Goal: Transaction & Acquisition: Book appointment/travel/reservation

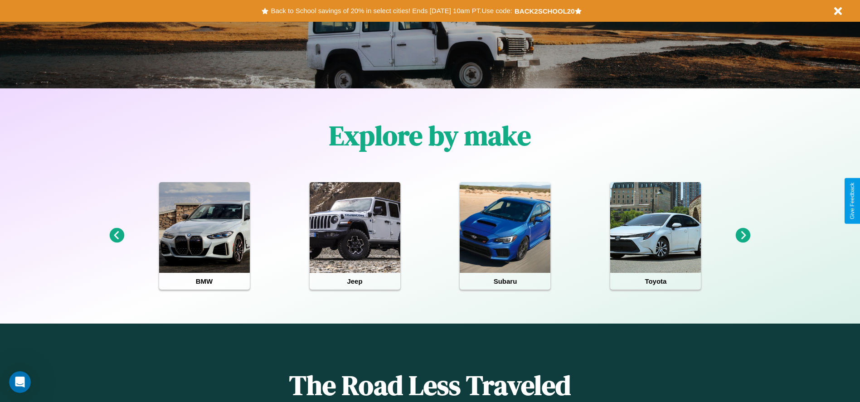
scroll to position [188, 0]
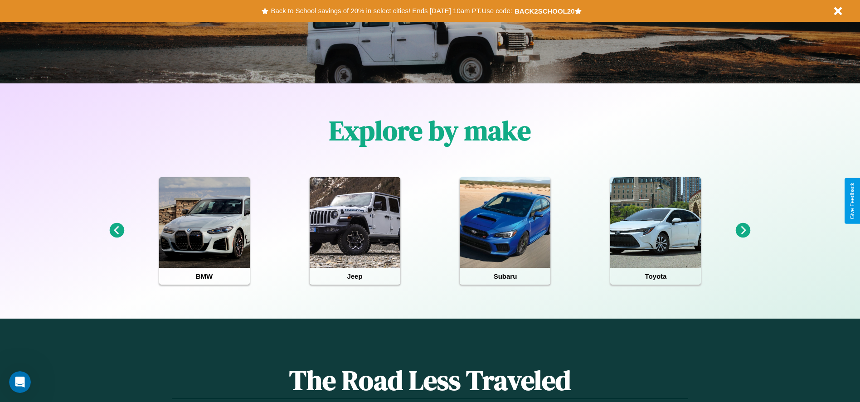
click at [116, 231] on icon at bounding box center [116, 230] width 15 height 15
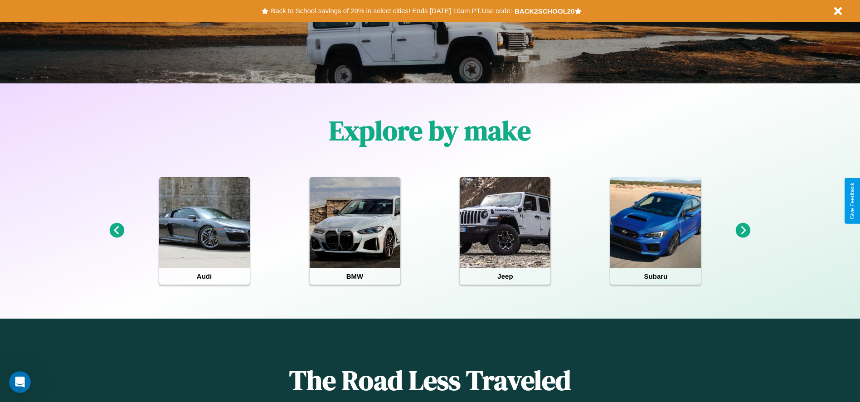
click at [116, 231] on icon at bounding box center [116, 230] width 15 height 15
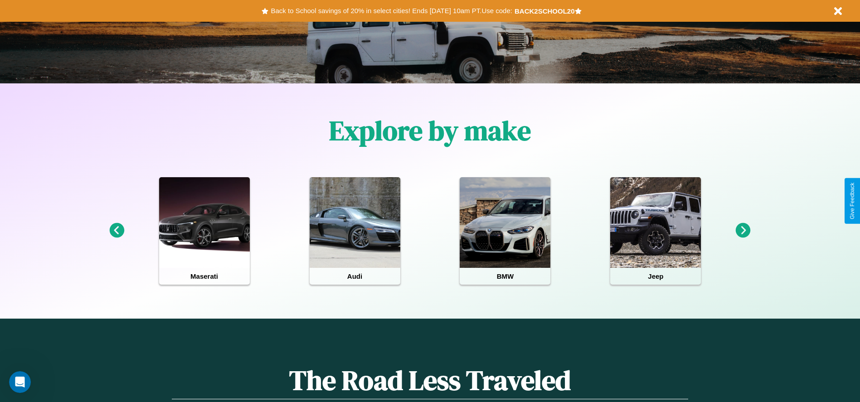
click at [743, 231] on icon at bounding box center [742, 230] width 15 height 15
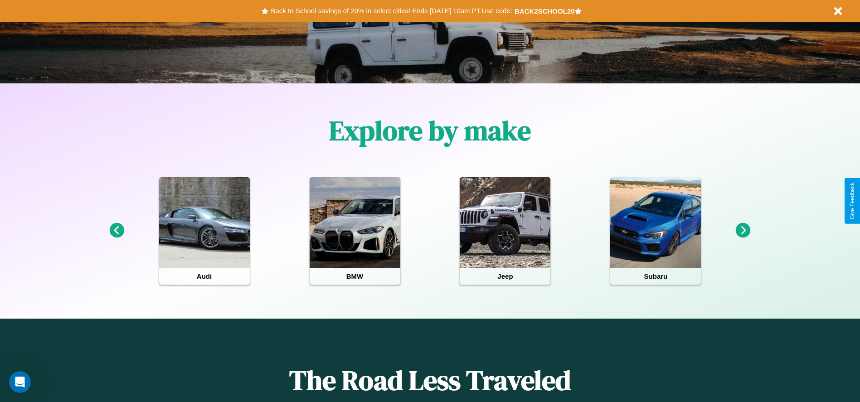
click at [391, 11] on button "Back to School savings of 20% in select cities! Ends 9/1 at 10am PT. Use code:" at bounding box center [391, 11] width 246 height 13
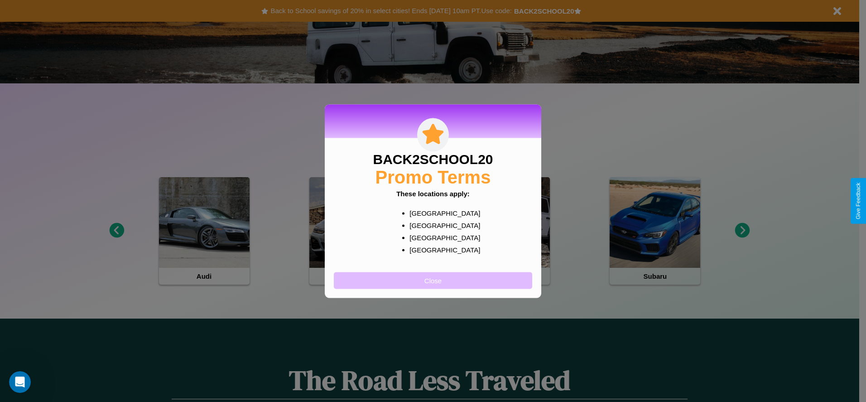
click at [433, 280] on button "Close" at bounding box center [433, 280] width 198 height 17
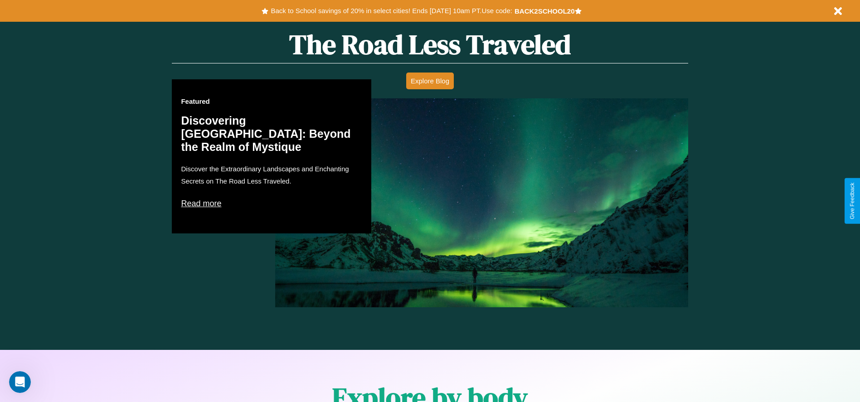
scroll to position [1300, 0]
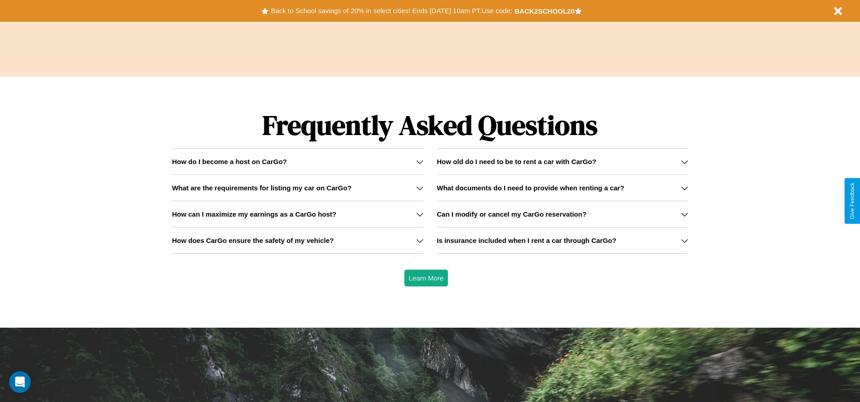
click at [684, 214] on icon at bounding box center [684, 214] width 7 height 7
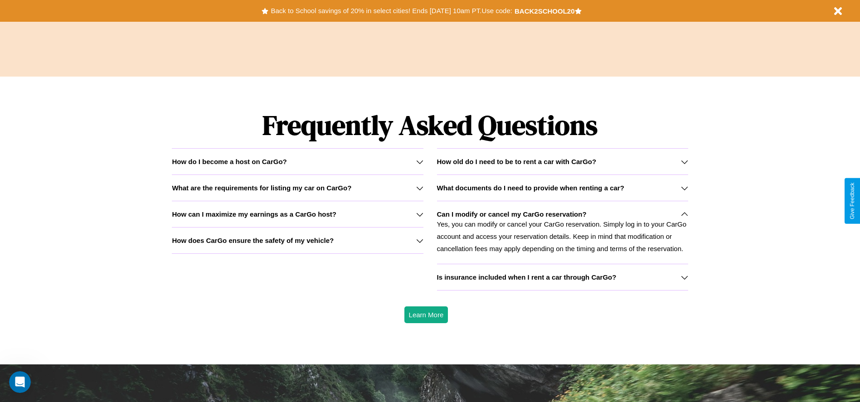
click at [297, 188] on h3 "What are the requirements for listing my car on CarGo?" at bounding box center [261, 188] width 179 height 8
click at [562, 232] on p "Yes, you can modify or cancel your CarGo reservation. Simply log in to your Car…" at bounding box center [562, 236] width 251 height 37
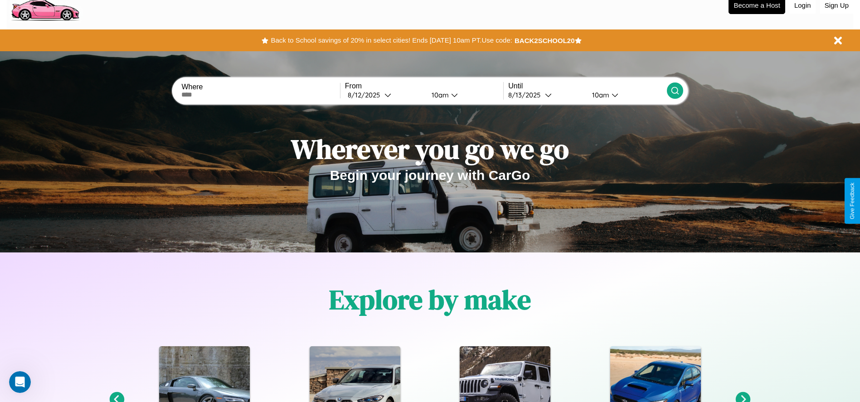
scroll to position [0, 0]
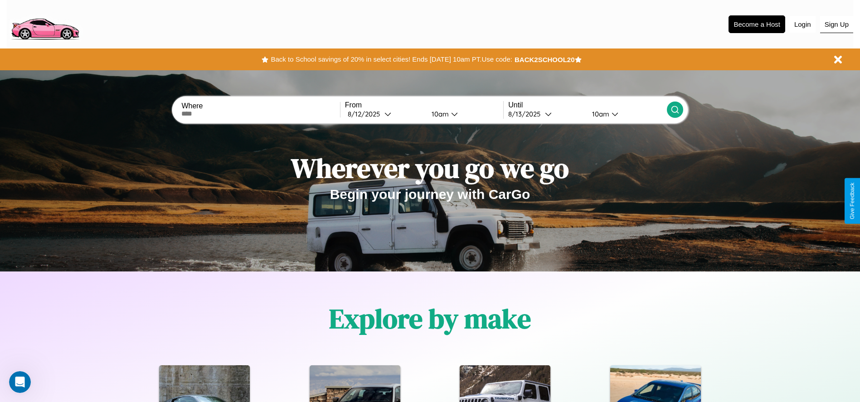
click at [836, 24] on button "Sign Up" at bounding box center [836, 24] width 33 height 17
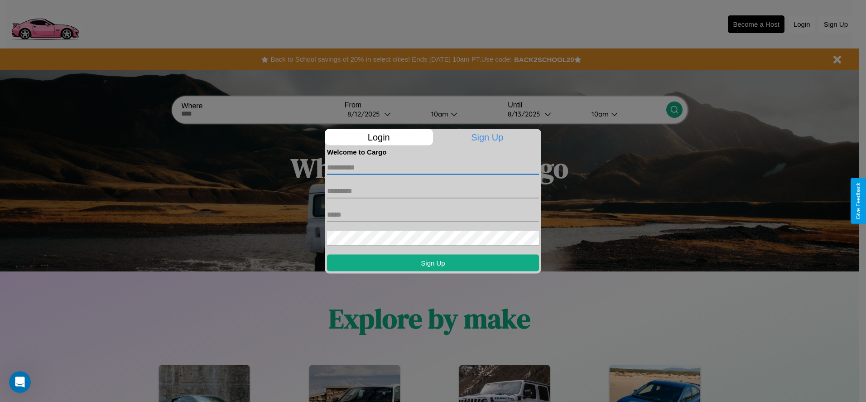
click at [433, 167] on input "text" at bounding box center [433, 167] width 212 height 14
type input "*******"
click at [433, 191] on input "text" at bounding box center [433, 191] width 212 height 14
type input "********"
click at [433, 214] on input "text" at bounding box center [433, 214] width 212 height 14
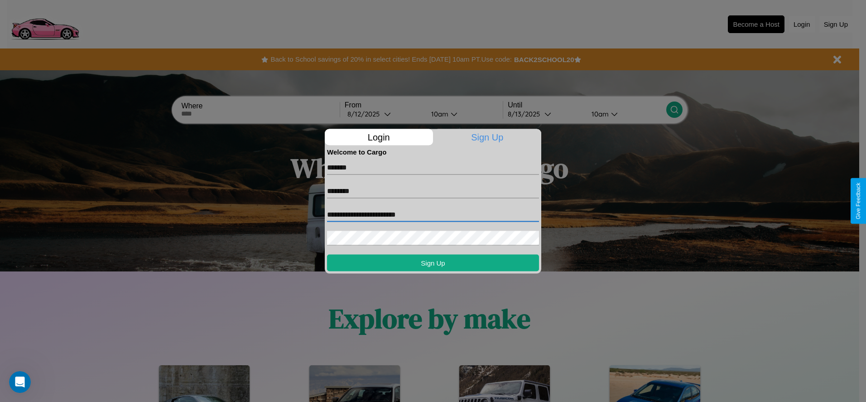
type input "**********"
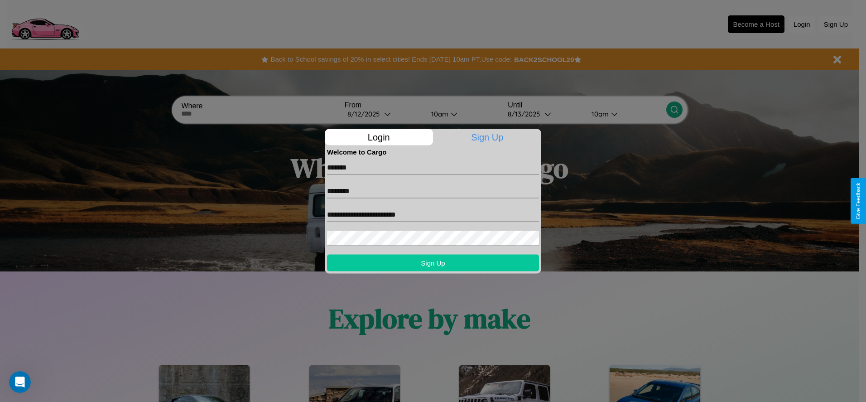
click at [433, 262] on button "Sign Up" at bounding box center [433, 262] width 212 height 17
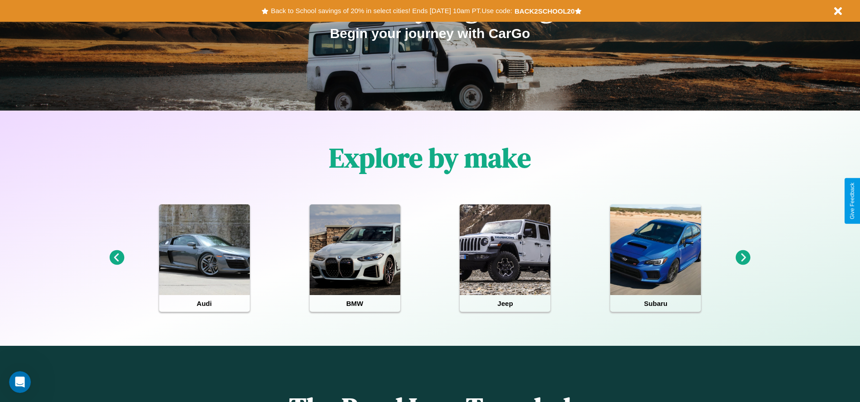
scroll to position [188, 0]
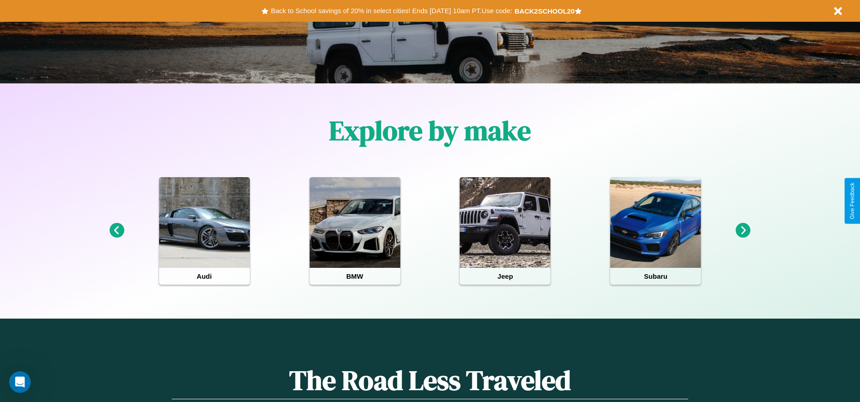
click at [743, 231] on icon at bounding box center [742, 230] width 15 height 15
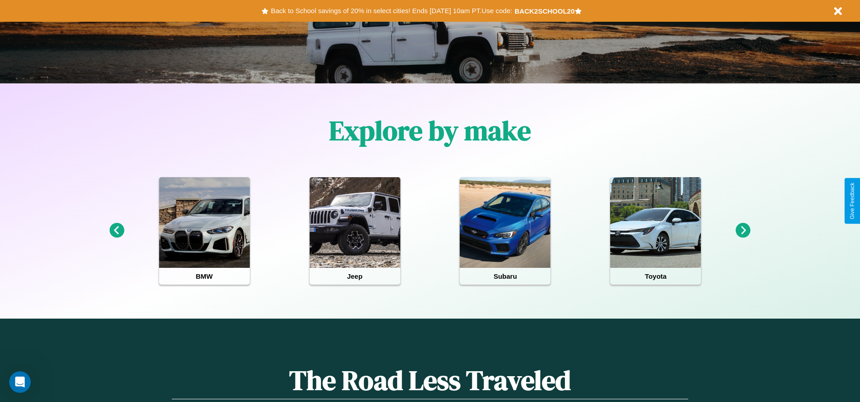
click at [743, 231] on icon at bounding box center [742, 230] width 15 height 15
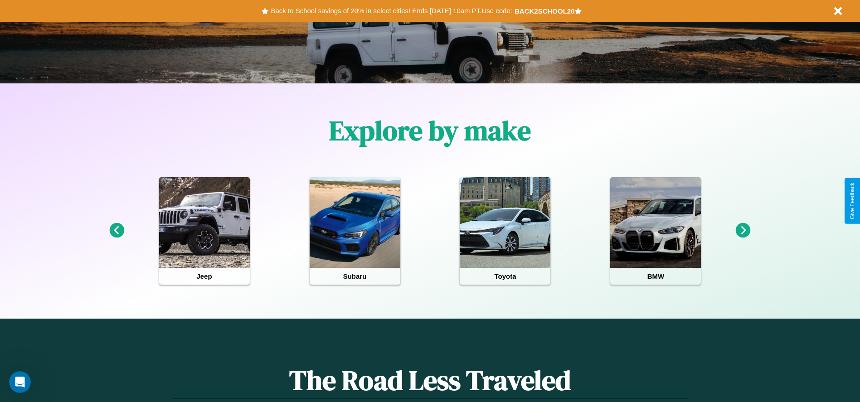
click at [743, 231] on icon at bounding box center [742, 230] width 15 height 15
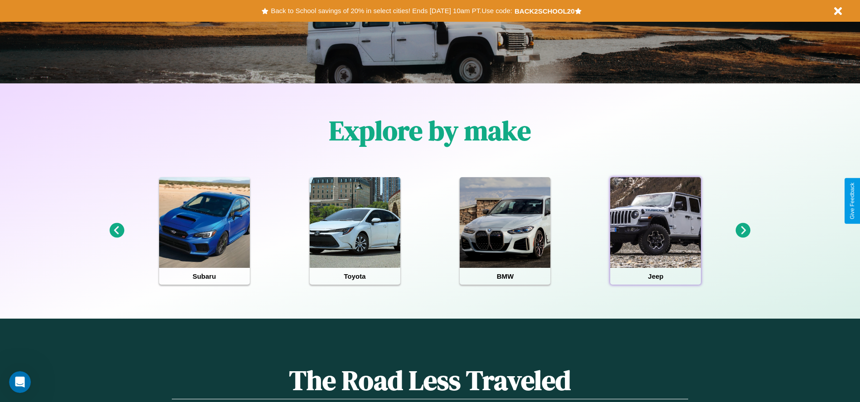
click at [655, 231] on div at bounding box center [655, 222] width 91 height 91
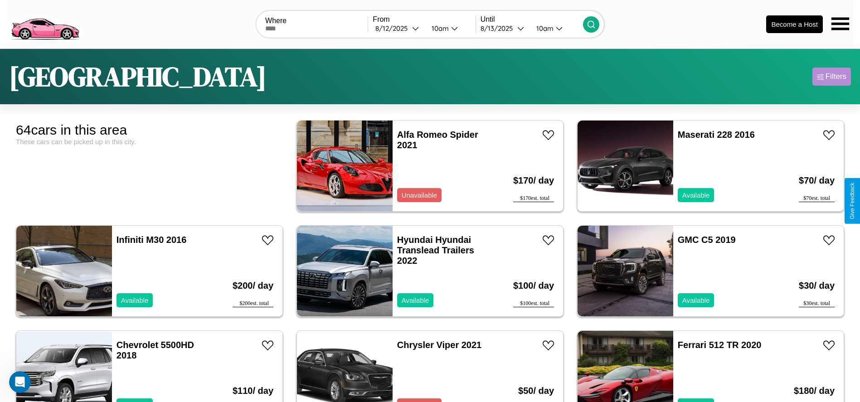
click at [831, 77] on div "Filters" at bounding box center [835, 76] width 21 height 9
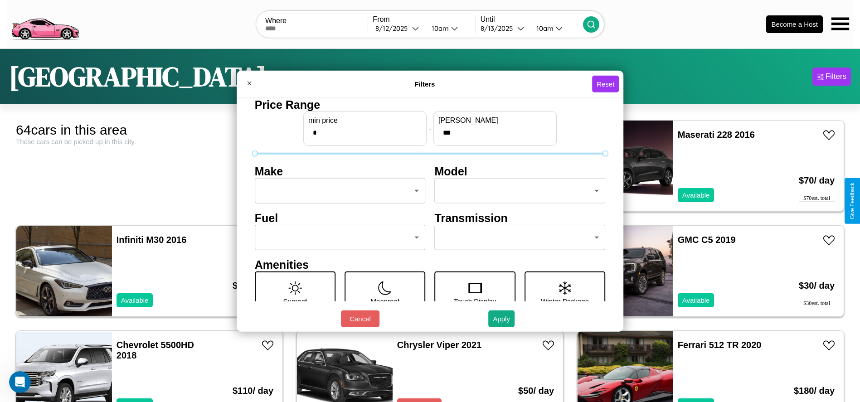
click at [337, 191] on body "CarGo Where From 8 / 12 / 2025 10am Until 8 / 13 / 2025 10am Become a Host Lond…" at bounding box center [430, 229] width 860 height 458
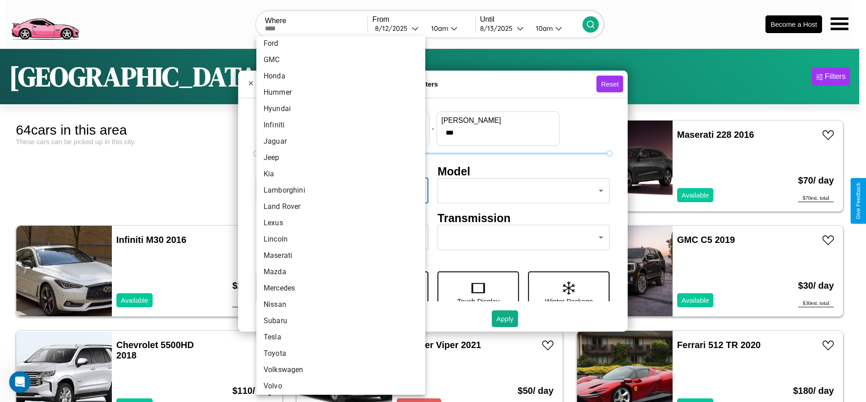
scroll to position [236, 0]
click at [338, 285] on li "Mercedes" at bounding box center [340, 285] width 169 height 16
type input "********"
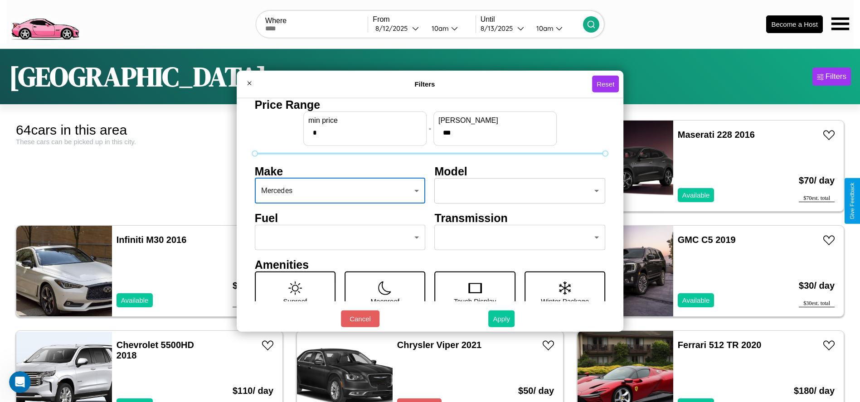
click at [502, 319] on button "Apply" at bounding box center [501, 318] width 26 height 17
